Goal: Task Accomplishment & Management: Complete application form

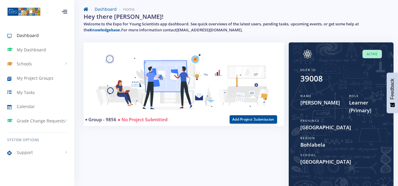
scroll to position [191, 0]
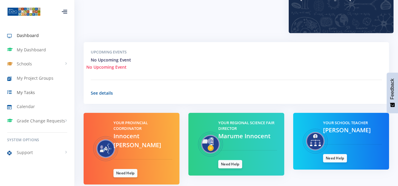
click at [15, 93] on icon at bounding box center [12, 92] width 10 height 7
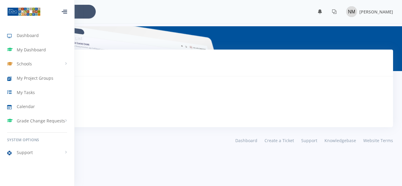
scroll to position [4, 4]
click at [41, 40] on link "Dashboard" at bounding box center [37, 36] width 74 height 14
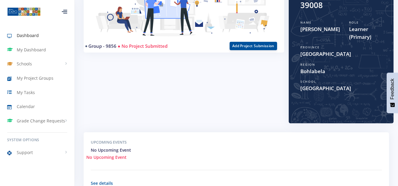
scroll to position [88, 0]
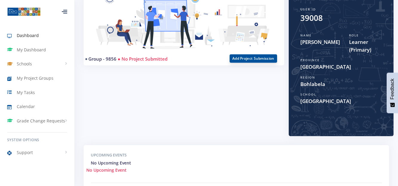
click at [268, 58] on button "Add Project Submission" at bounding box center [252, 58] width 47 height 8
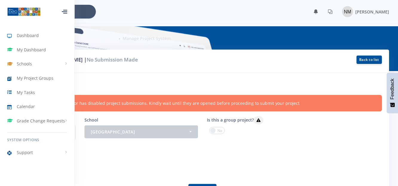
click at [174, 103] on div "Your provincial coordinator has disabled project submissions. Kindly wait until…" at bounding box center [198, 103] width 365 height 16
click at [66, 13] on div at bounding box center [64, 12] width 5 height 4
click at [62, 10] on icon at bounding box center [64, 10] width 5 height 1
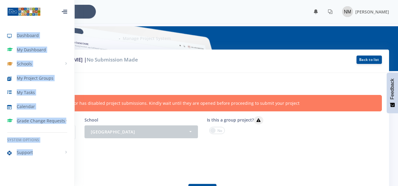
drag, startPoint x: 62, startPoint y: 10, endPoint x: 101, endPoint y: 11, distance: 39.1
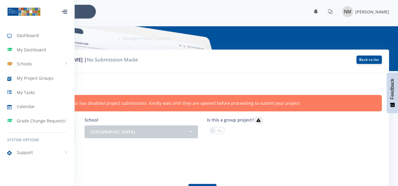
click at [101, 11] on div "× You have 0 notifications." at bounding box center [199, 12] width 380 height 14
click at [116, 85] on h6 "Project information" at bounding box center [198, 84] width 365 height 8
click at [136, 87] on h6 "Project information" at bounding box center [198, 84] width 365 height 8
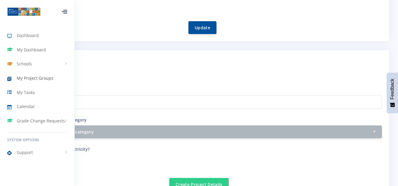
click at [44, 77] on span "My Project Groups" at bounding box center [35, 78] width 37 height 6
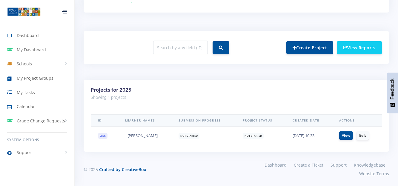
scroll to position [212, 0]
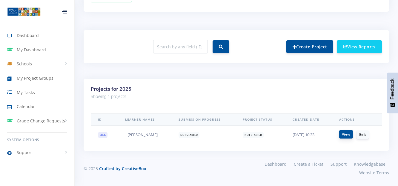
click at [349, 136] on link "View" at bounding box center [346, 134] width 14 height 8
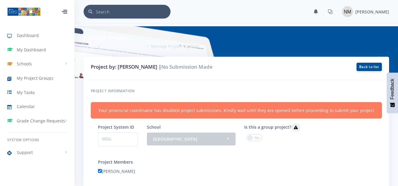
scroll to position [163, 0]
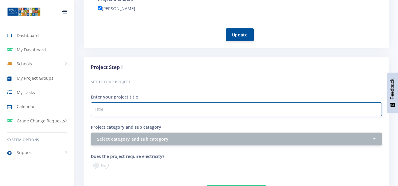
click at [184, 109] on input "Project category and sub category" at bounding box center [236, 109] width 291 height 14
click at [158, 105] on input "How was the universe" at bounding box center [236, 109] width 291 height 14
type input "How was the universe formed"
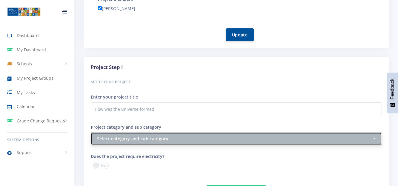
click at [246, 138] on div "Select category and sub category" at bounding box center [234, 138] width 275 height 6
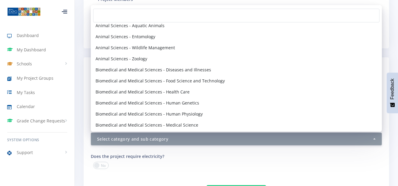
scroll to position [73, 0]
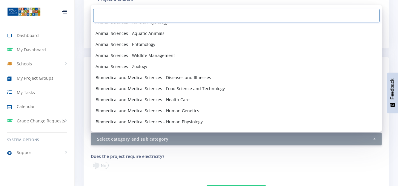
click at [298, 16] on input "Search" at bounding box center [236, 16] width 286 height 14
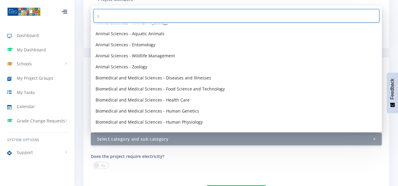
scroll to position [0, 0]
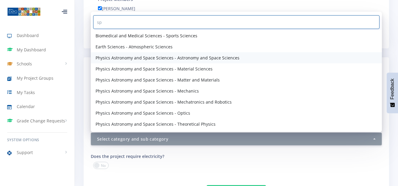
type input "sp"
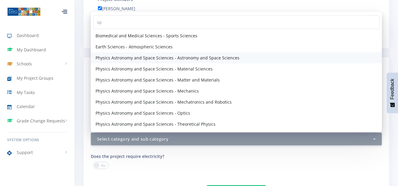
click at [184, 60] on span "Physics Astronomy and Space Sciences - Astronomy and Space Sciences" at bounding box center [167, 58] width 144 height 6
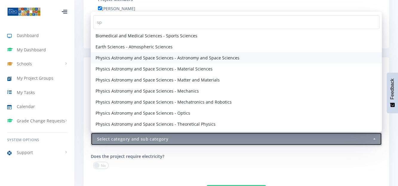
select select "63"
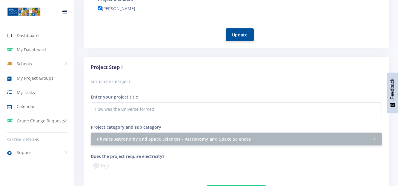
scroll to position [648, 0]
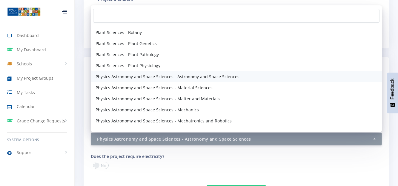
click at [158, 75] on span "Physics Astronomy and Space Sciences - Astronomy and Space Sciences" at bounding box center [167, 76] width 144 height 6
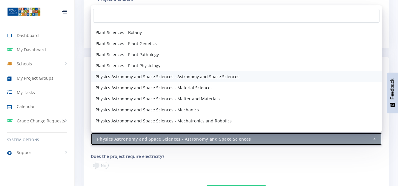
select select "63"
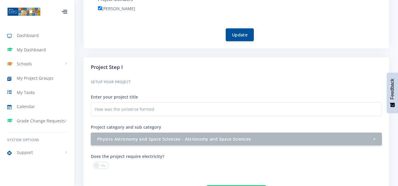
click at [357, 175] on div "How many electricity plug points are required? - 1 2 - 3 3 or more" at bounding box center [311, 164] width 150 height 25
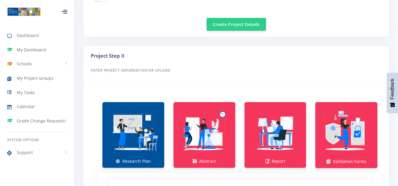
scroll to position [342, 0]
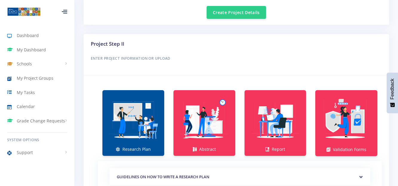
click at [126, 135] on img at bounding box center [133, 120] width 52 height 52
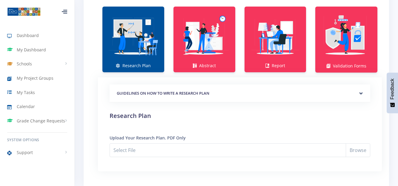
scroll to position [437, 0]
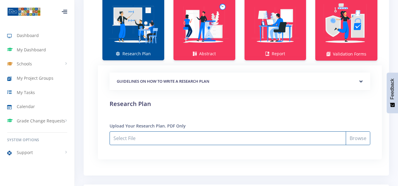
click at [124, 138] on input "Select File" at bounding box center [239, 138] width 260 height 14
type input "C:\fakepath\Research Plan VANESSA MASHILOANE.pdf"
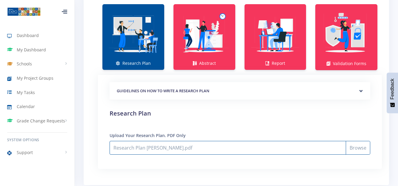
scroll to position [416, 0]
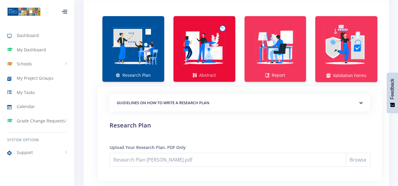
click at [217, 65] on img at bounding box center [204, 46] width 52 height 52
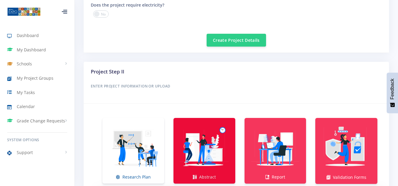
scroll to position [249, 0]
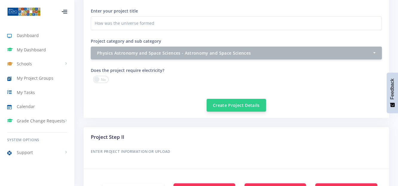
click at [217, 105] on button "Create Project Details" at bounding box center [235, 105] width 59 height 13
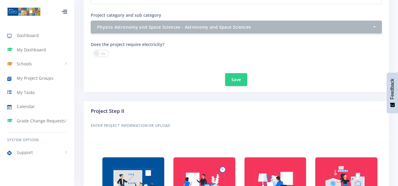
scroll to position [310, 0]
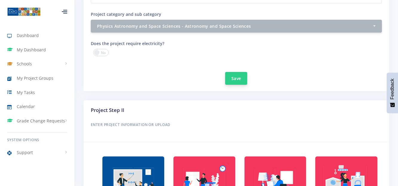
click at [236, 80] on button "Save" at bounding box center [236, 78] width 22 height 13
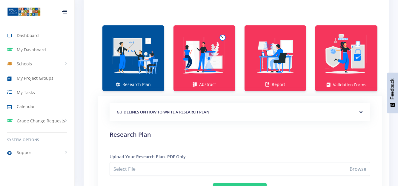
scroll to position [453, 0]
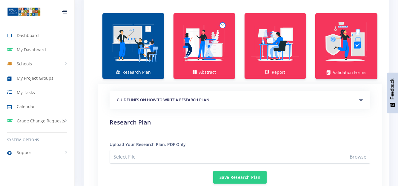
click at [128, 63] on img at bounding box center [133, 43] width 52 height 52
drag, startPoint x: 353, startPoint y: 165, endPoint x: 352, endPoint y: 153, distance: 11.4
click at [352, 153] on div "GUIDELINES ON HOW TO WRITE A RESEARCH PLAN Research Plan Templates for: Scienti…" at bounding box center [239, 137] width 260 height 93
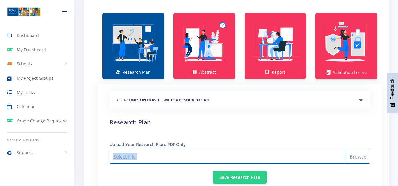
click at [352, 153] on input "Select File" at bounding box center [239, 157] width 260 height 14
type input "C:\fakepath\Research Plan [PERSON_NAME].pdf"
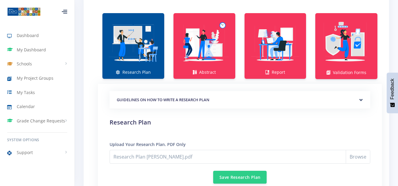
click at [204, 122] on h2 "Research Plan" at bounding box center [239, 122] width 260 height 9
click at [228, 179] on button "Save Research Plan" at bounding box center [239, 176] width 53 height 13
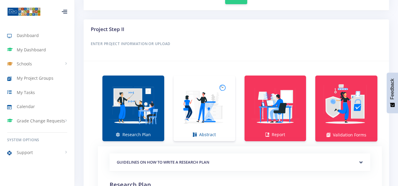
scroll to position [406, 0]
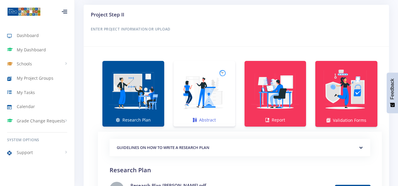
click at [206, 94] on img at bounding box center [204, 90] width 52 height 52
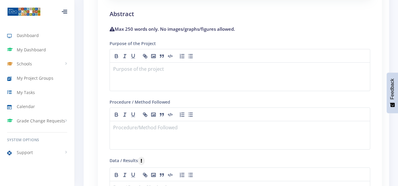
scroll to position [561, 0]
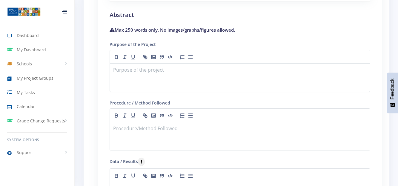
click at [64, 12] on div at bounding box center [64, 12] width 5 height 4
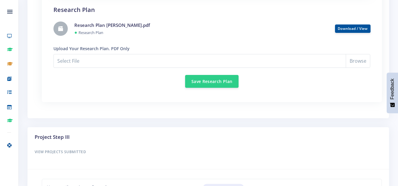
scroll to position [585, 0]
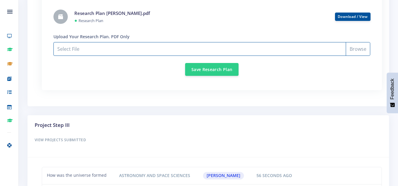
click at [358, 51] on input "Select File" at bounding box center [211, 49] width 317 height 14
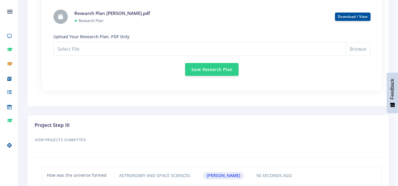
click at [82, 17] on div "Research Plan VANESSA MASHILOANE.pdf ● Research Plan" at bounding box center [200, 17] width 260 height 14
click at [81, 15] on link "Research Plan VANESSA MASHILOANE.pdf" at bounding box center [111, 13] width 75 height 6
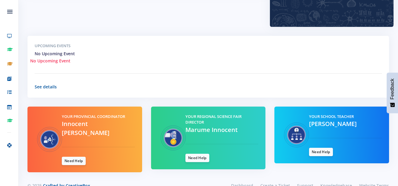
scroll to position [193, 0]
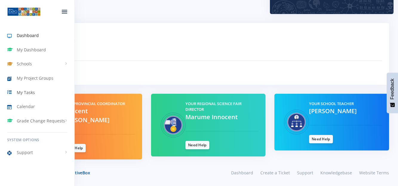
click at [21, 93] on span "My Tasks" at bounding box center [26, 92] width 18 height 6
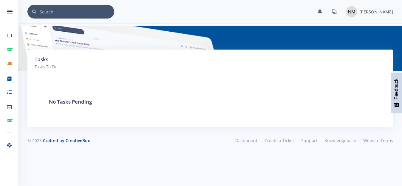
scroll to position [4, 4]
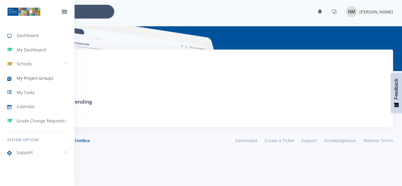
click at [18, 78] on span "My Project Groups" at bounding box center [35, 78] width 37 height 6
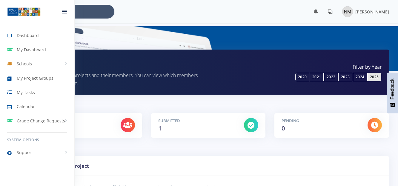
click at [15, 50] on icon at bounding box center [12, 49] width 10 height 7
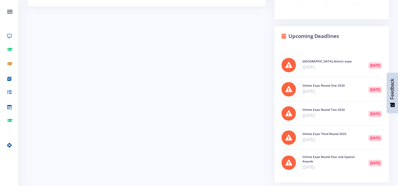
scroll to position [179, 0]
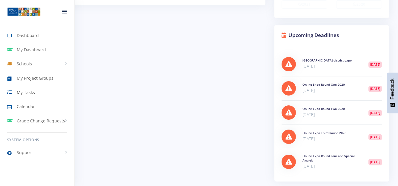
click at [19, 92] on span "My Tasks" at bounding box center [26, 92] width 18 height 6
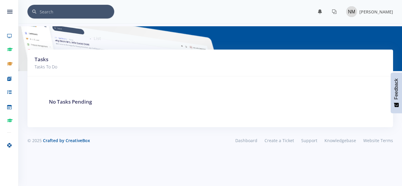
scroll to position [4, 4]
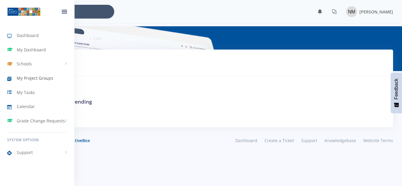
click at [18, 74] on link "My Project Groups" at bounding box center [37, 78] width 74 height 14
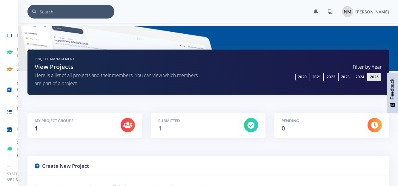
scroll to position [4, 4]
click at [127, 129] on div at bounding box center [128, 125] width 14 height 14
click at [102, 122] on h5 "My Project Groups" at bounding box center [73, 121] width 77 height 6
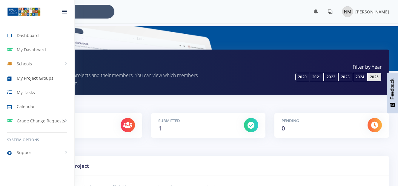
click at [21, 75] on span "My Project Groups" at bounding box center [35, 78] width 37 height 6
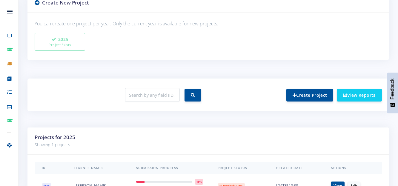
scroll to position [208, 0]
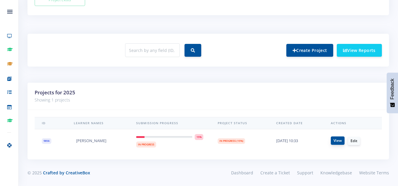
click at [336, 138] on link "View" at bounding box center [338, 140] width 14 height 8
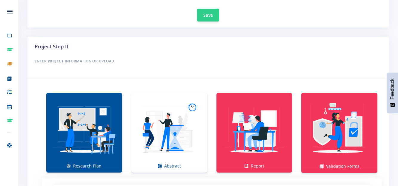
scroll to position [346, 0]
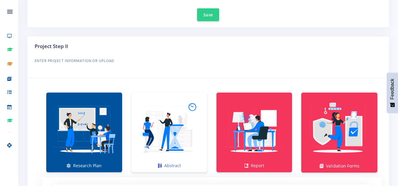
click at [188, 109] on img at bounding box center [169, 129] width 66 height 66
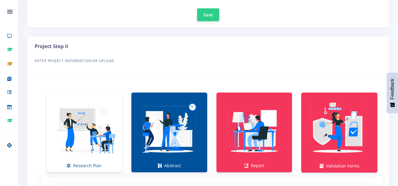
click at [188, 109] on img at bounding box center [169, 129] width 66 height 66
click at [161, 118] on img at bounding box center [169, 129] width 66 height 66
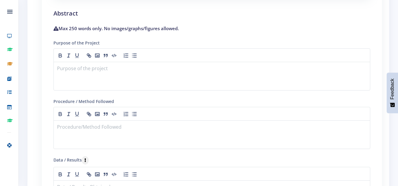
scroll to position [549, 0]
click at [81, 80] on div at bounding box center [211, 75] width 317 height 29
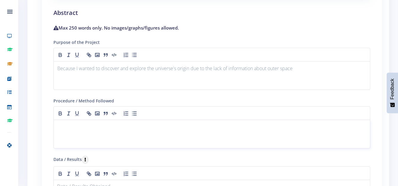
click at [69, 128] on p at bounding box center [211, 127] width 309 height 8
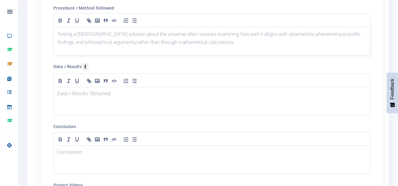
scroll to position [644, 0]
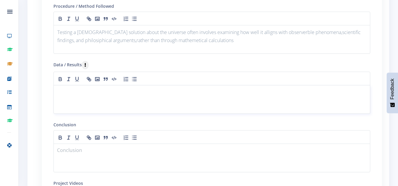
click at [69, 94] on p at bounding box center [211, 92] width 309 height 8
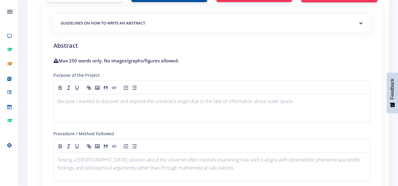
scroll to position [517, 0]
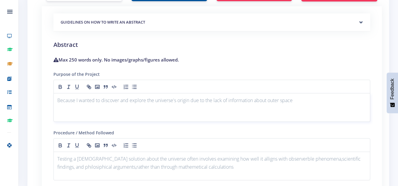
click at [298, 101] on p "Because I wanted to discover and explore the universe's origin due to the lack …" at bounding box center [211, 100] width 309 height 8
click at [288, 170] on p "Testing a theological solution about the universe often involves examining how …" at bounding box center [211, 163] width 309 height 16
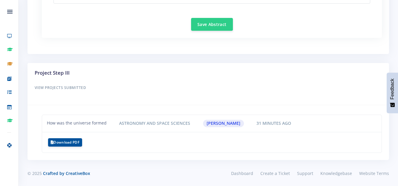
scroll to position [672, 0]
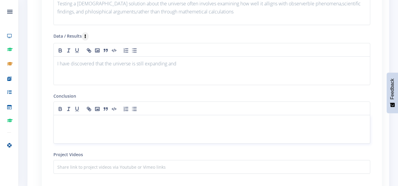
click at [135, 127] on div at bounding box center [211, 129] width 317 height 29
click at [188, 63] on p "I have discovered that the universe is still expanding and" at bounding box center [211, 64] width 309 height 8
drag, startPoint x: 389, startPoint y: 33, endPoint x: 377, endPoint y: 32, distance: 12.3
click at [377, 32] on div "GUIDELINES ON HOW TO WRITE A RESEARCH PLAN Research Plan Templates for: Social …" at bounding box center [212, 29] width 340 height 357
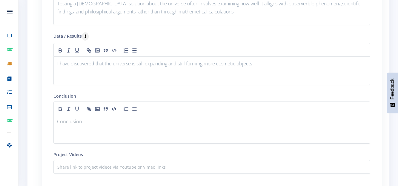
click at [377, 32] on div "GUIDELINES ON HOW TO WRITE A RESEARCH PLAN Research Plan Templates for: Social …" at bounding box center [212, 29] width 340 height 357
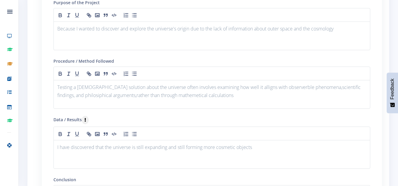
scroll to position [577, 0]
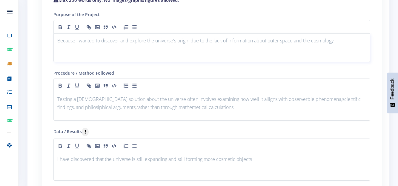
click at [340, 41] on p "Because I wanted to discover and explore the universe's origin due to the lack …" at bounding box center [211, 41] width 309 height 8
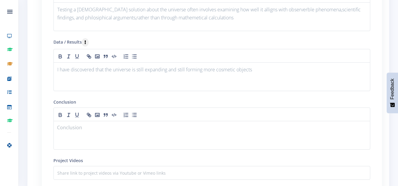
scroll to position [687, 0]
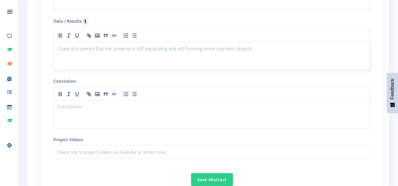
click at [267, 53] on p "I have discovered that the universe is still expanding and still forming more c…" at bounding box center [211, 49] width 309 height 8
click at [98, 108] on p at bounding box center [211, 107] width 309 height 8
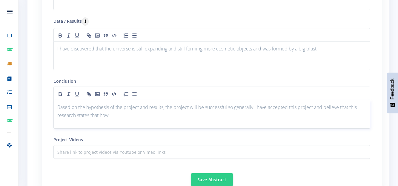
click at [98, 108] on p "Based on the hypothesis of the project and results, the project will be success…" at bounding box center [211, 111] width 309 height 16
click at [112, 117] on p "Based on the hypothesis of the project and results, the project will be success…" at bounding box center [211, 111] width 309 height 16
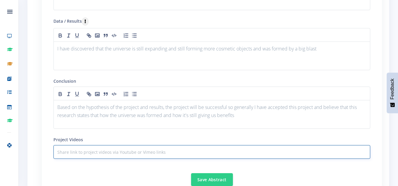
click at [328, 149] on input "text" at bounding box center [211, 152] width 317 height 14
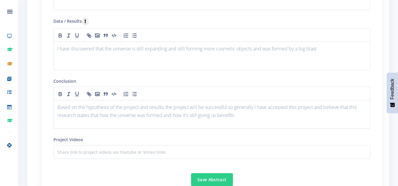
click at [375, 124] on div "GUIDELINES ON HOW TO WRITE A RESEARCH PLAN Research Plan Templates for: Researc…" at bounding box center [211, 14] width 331 height 357
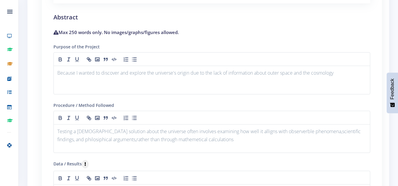
scroll to position [544, 0]
click at [347, 87] on div "Because I wanted to discover and explore the universe's origin due to the lack …" at bounding box center [211, 80] width 317 height 29
click at [343, 83] on div "Because I wanted to discover and explore the universe's origin due to the lack …" at bounding box center [211, 80] width 317 height 29
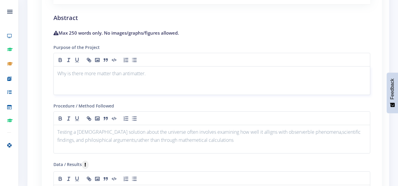
click at [151, 72] on p "Why is there more matter than antimatter." at bounding box center [211, 74] width 309 height 8
click at [125, 58] on icon "button" at bounding box center [126, 60] width 6 height 6
click at [136, 58] on line "button" at bounding box center [134, 58] width 3 height 0
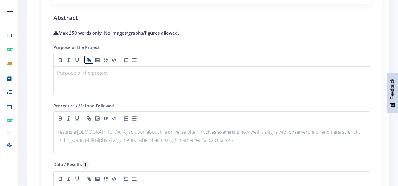
click at [90, 60] on icon "button" at bounding box center [90, 61] width 2 height 2
click at [98, 59] on rect "button" at bounding box center [97, 59] width 4 height 3
click at [86, 78] on div at bounding box center [211, 80] width 317 height 29
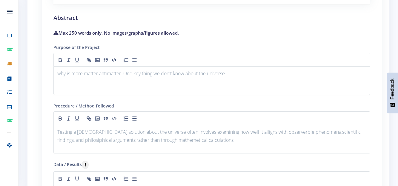
click at [386, 75] on div "Research Plan Abstract Report Validation Forms ●" at bounding box center [207, 118] width 361 height 470
click at [229, 74] on p "why is more matter antimatter. One key thing we don't know about the universe" at bounding box center [211, 74] width 309 height 8
click at [56, 34] on icon at bounding box center [55, 33] width 5 height 4
click at [274, 72] on p "why is more matter antimatter. One key thing we don't know about the universe i…" at bounding box center [211, 74] width 309 height 8
click at [303, 22] on h2 "Abstract" at bounding box center [211, 17] width 317 height 9
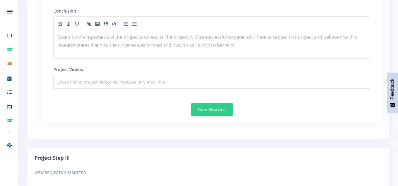
scroll to position [818, 0]
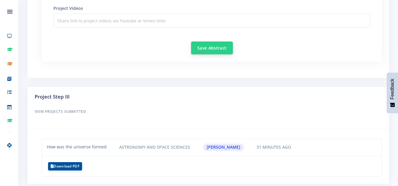
click at [198, 44] on button "Save Abstract" at bounding box center [212, 47] width 42 height 13
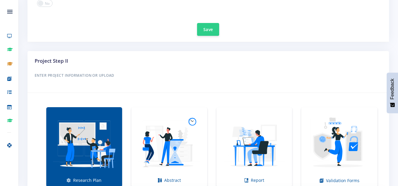
scroll to position [358, 0]
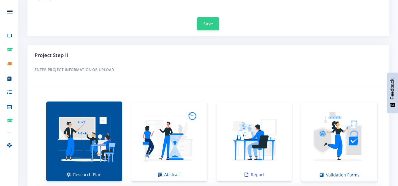
click at [257, 150] on img at bounding box center [254, 138] width 66 height 66
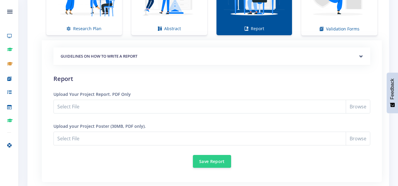
scroll to position [513, 0]
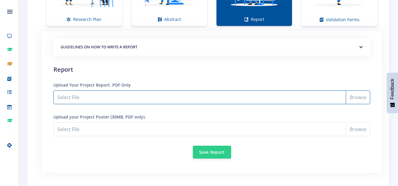
click at [360, 101] on input "Select File" at bounding box center [211, 97] width 317 height 14
type input "C:\fakepath\nonhle mashiloane report.pdf"
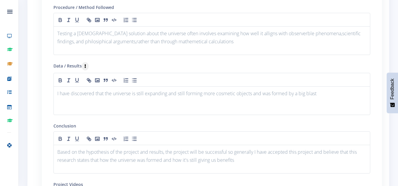
scroll to position [704, 0]
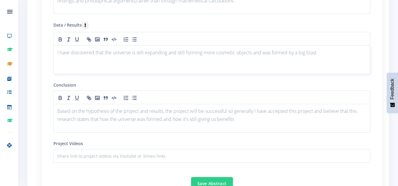
click at [327, 53] on p "I have discovered that the universe is still expanding and still forming more c…" at bounding box center [211, 53] width 309 height 8
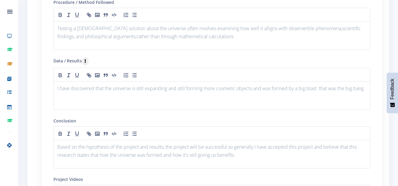
scroll to position [656, 0]
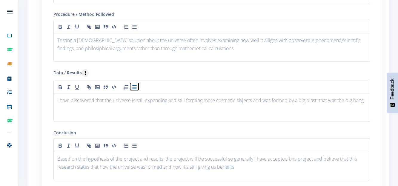
click at [133, 89] on line "button" at bounding box center [134, 89] width 3 height 0
click at [135, 28] on icon "button" at bounding box center [134, 27] width 6 height 6
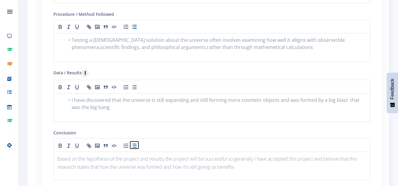
click at [135, 148] on icon "button" at bounding box center [134, 146] width 6 height 6
click at [155, 134] on div "Conclusion Based on the hypothesis of the project and results, the project will…" at bounding box center [211, 154] width 317 height 51
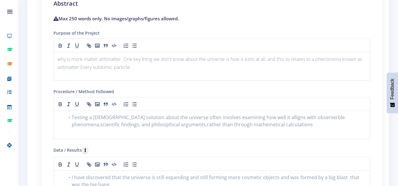
scroll to position [537, 0]
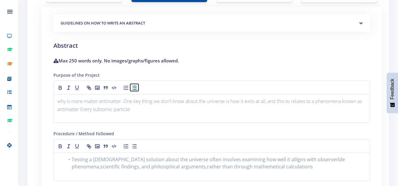
click at [133, 86] on icon "button" at bounding box center [134, 88] width 6 height 6
click at [201, 59] on h4 "Max 250 words only. No images/graphs/figures allowed." at bounding box center [211, 60] width 317 height 7
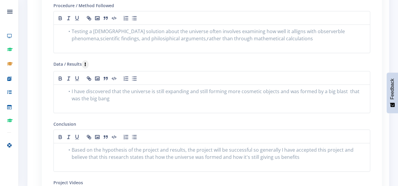
scroll to position [656, 0]
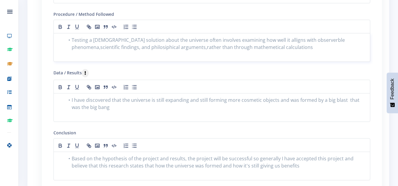
click at [259, 49] on li "Testing a theological solution about the universe often involves examining how …" at bounding box center [215, 43] width 302 height 14
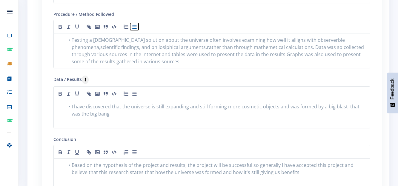
click at [135, 24] on icon "button" at bounding box center [134, 27] width 6 height 6
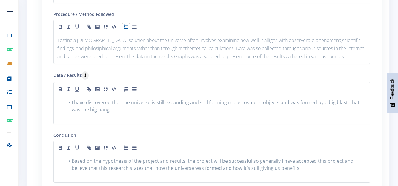
click at [123, 25] on icon "button" at bounding box center [126, 27] width 6 height 6
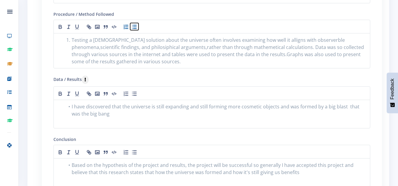
click at [132, 23] on button "button" at bounding box center [134, 26] width 8 height 7
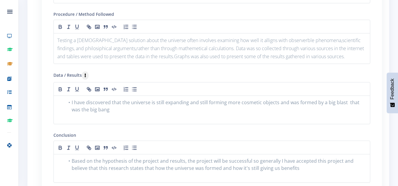
click at [369, 70] on form "GUIDELINES ON HOW TO WRITE AN ABSTRACT Purpose Method" at bounding box center [211, 67] width 317 height 345
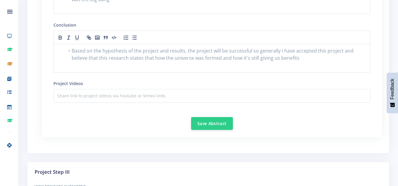
scroll to position [776, 0]
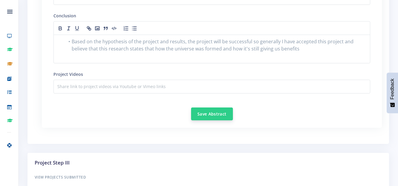
click at [202, 117] on button "Save Abstract" at bounding box center [212, 113] width 42 height 13
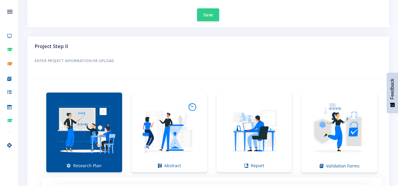
scroll to position [370, 0]
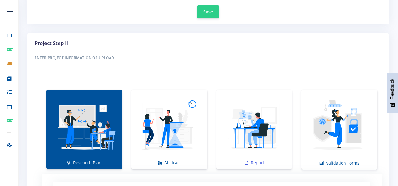
click at [254, 119] on img at bounding box center [254, 126] width 66 height 66
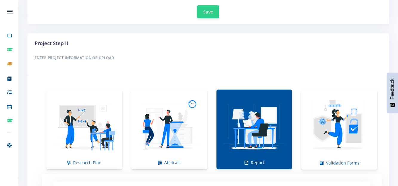
click at [254, 119] on img at bounding box center [254, 126] width 66 height 66
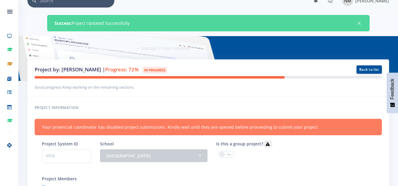
scroll to position [0, 0]
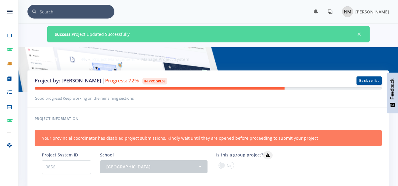
click at [367, 151] on div "Members (Choose Only 2 per project) - [PERSON_NAME] Tlangelani Mhlanga Busi [PE…" at bounding box center [328, 168] width 116 height 35
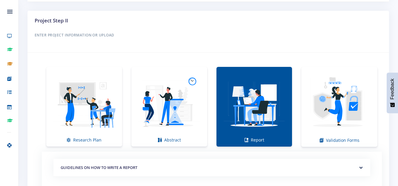
scroll to position [430, 0]
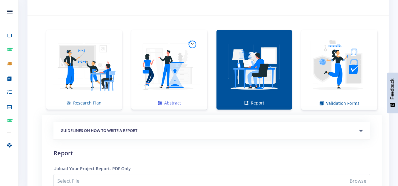
click at [205, 51] on link "Abstract" at bounding box center [169, 70] width 76 height 80
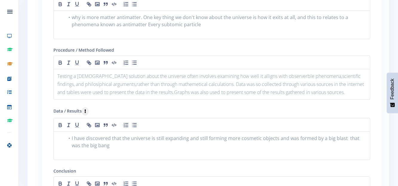
scroll to position [609, 0]
